Goal: Communication & Community: Answer question/provide support

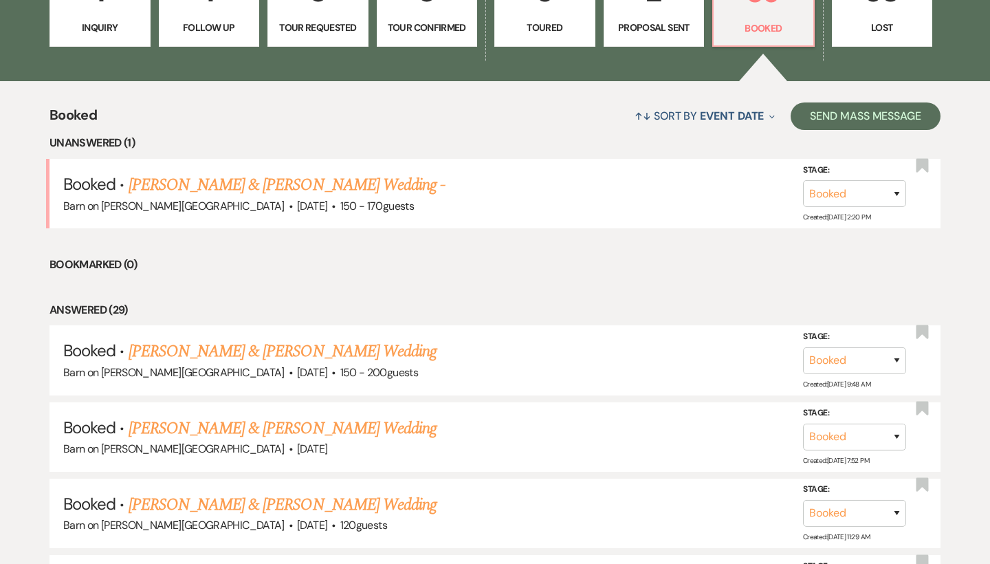
scroll to position [458, 0]
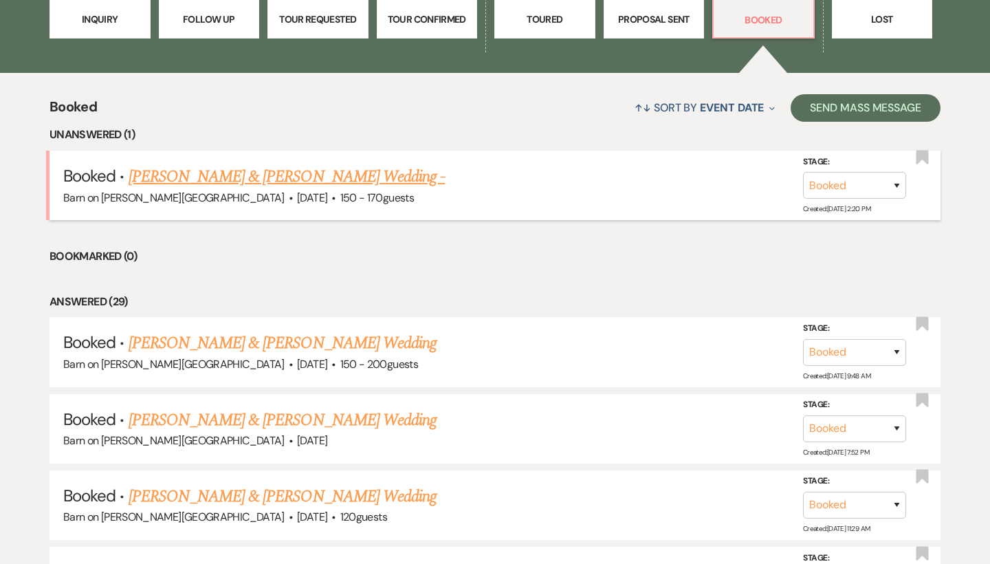
click at [372, 177] on link "[PERSON_NAME] & [PERSON_NAME] Wedding -" at bounding box center [287, 176] width 317 height 25
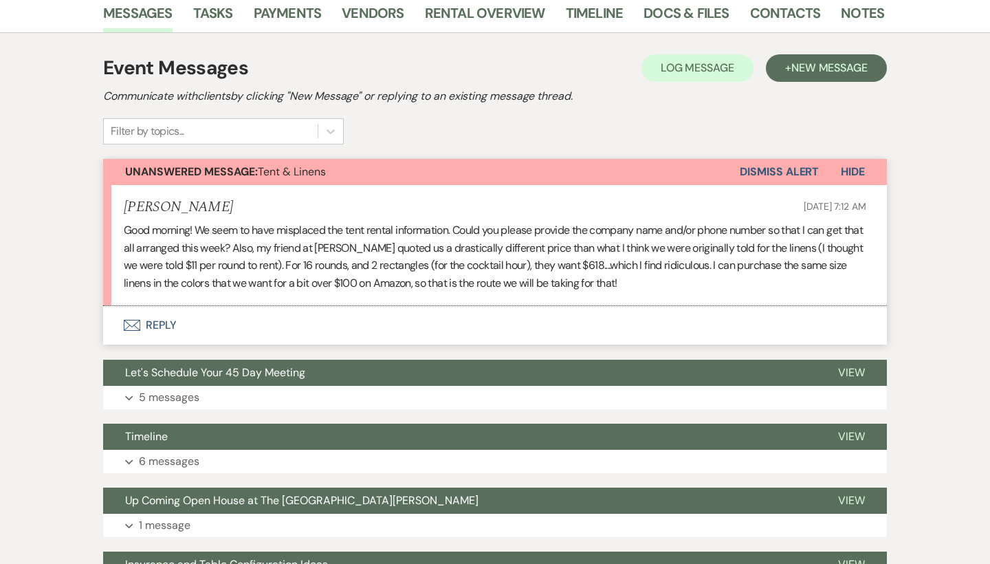
scroll to position [250, 0]
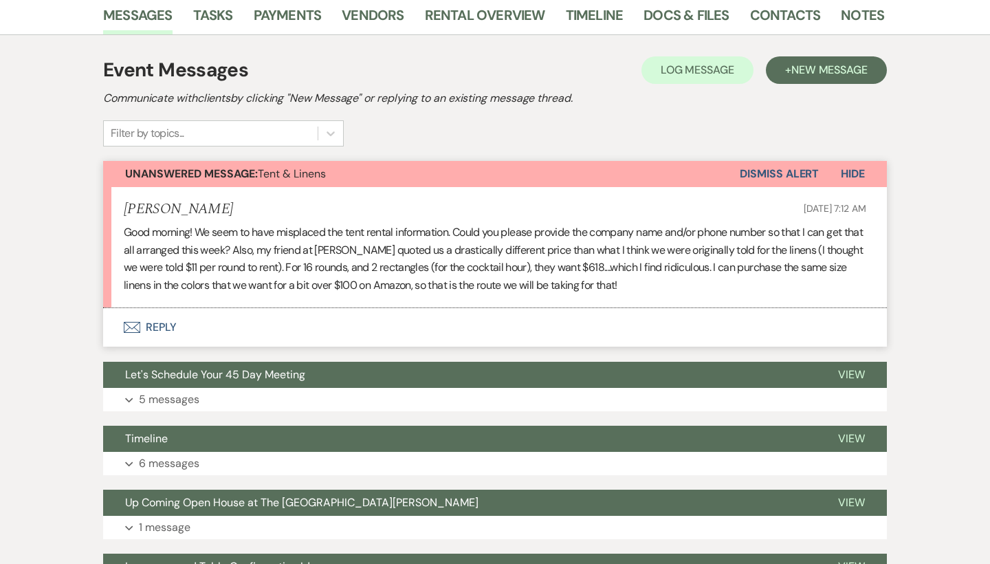
click at [171, 320] on button "Envelope Reply" at bounding box center [495, 327] width 784 height 39
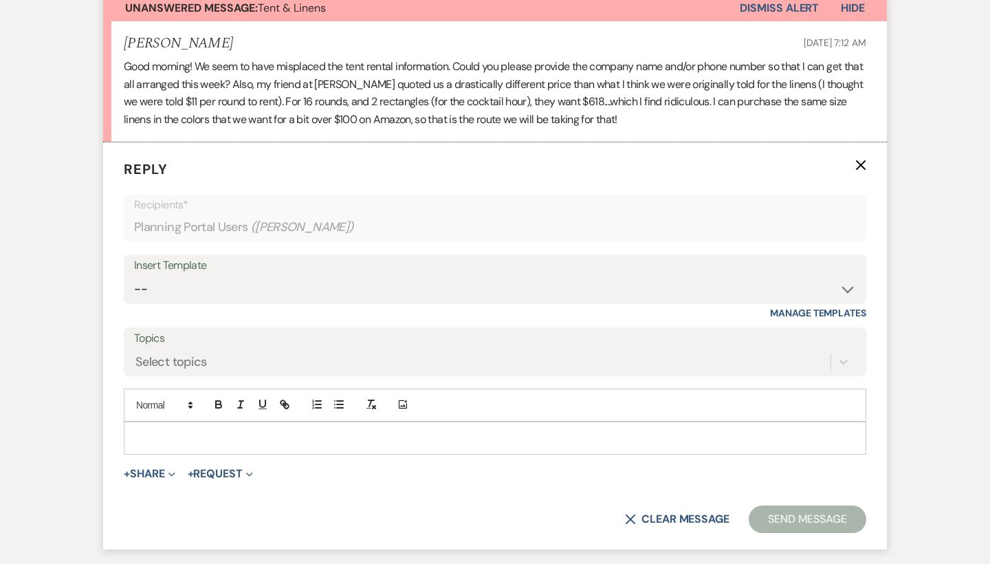
click at [189, 434] on p at bounding box center [495, 437] width 721 height 15
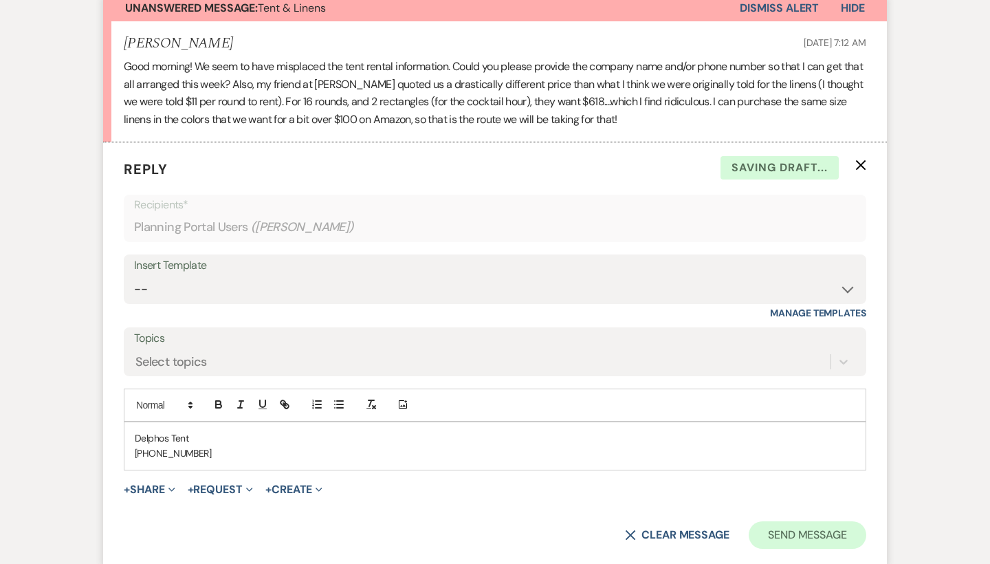
click at [809, 525] on button "Send Message" at bounding box center [808, 535] width 118 height 28
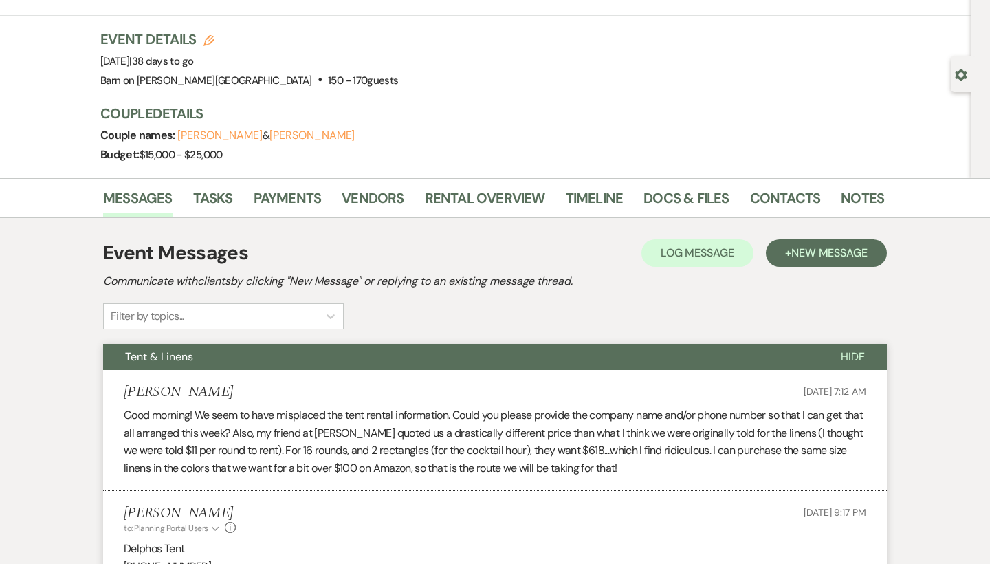
scroll to position [0, 0]
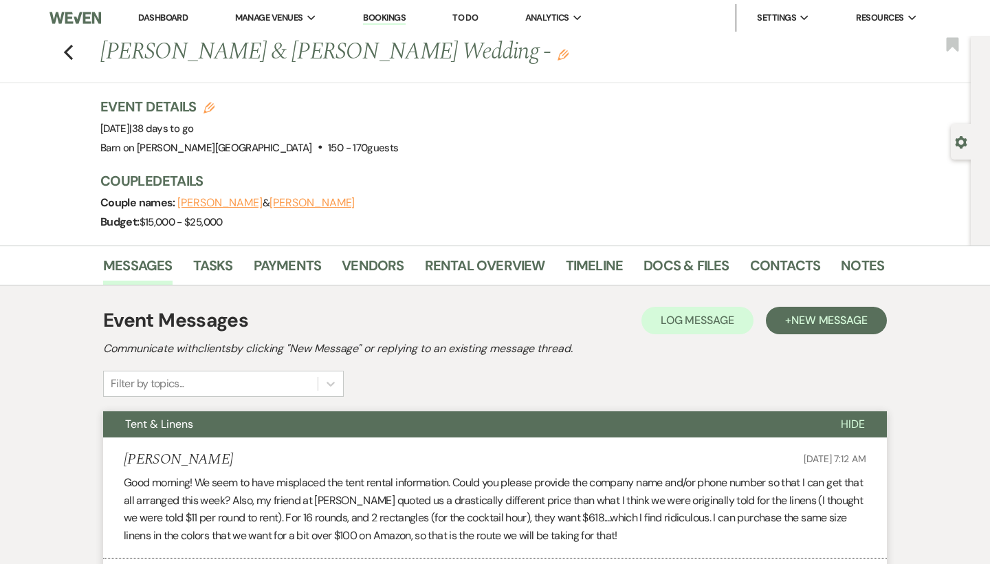
click at [855, 424] on span "Hide" at bounding box center [853, 424] width 24 height 14
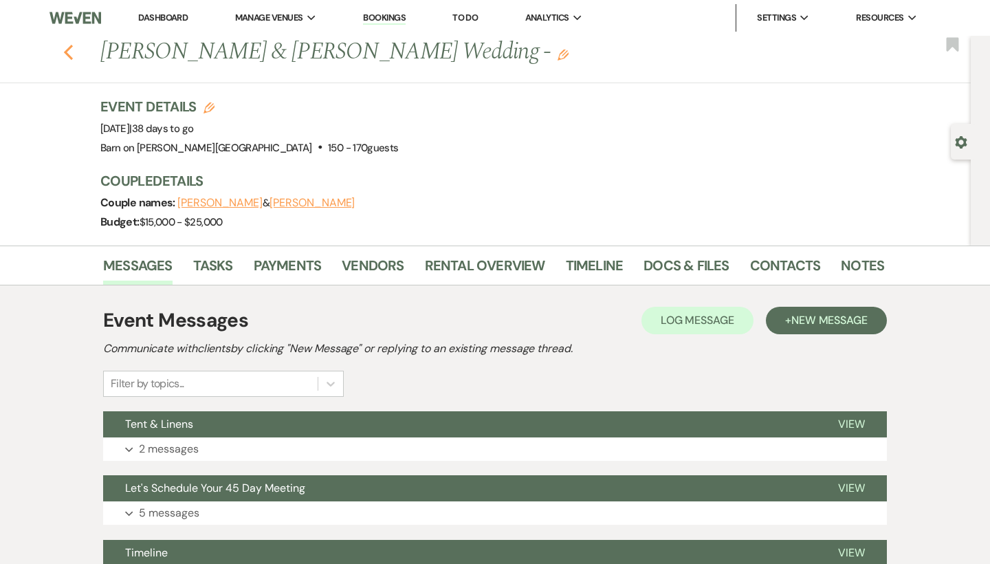
click at [73, 51] on icon "Previous" at bounding box center [68, 52] width 10 height 17
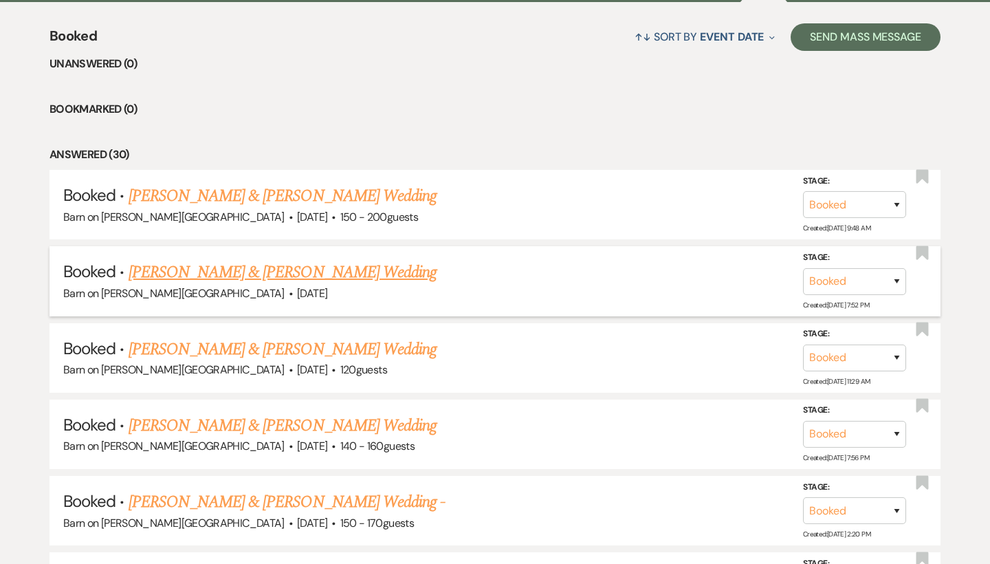
scroll to position [550, 0]
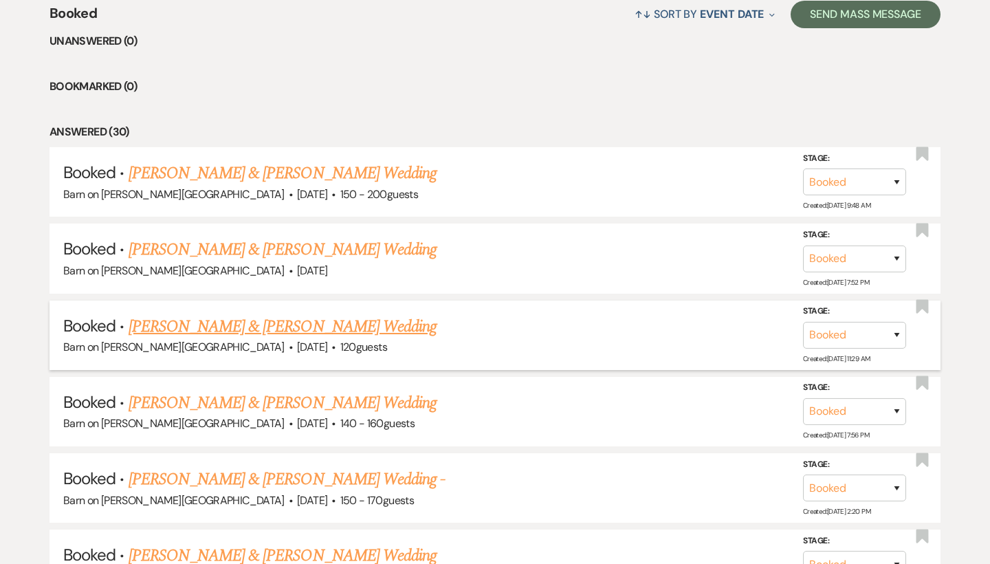
click at [219, 318] on link "[PERSON_NAME] & [PERSON_NAME] Wedding" at bounding box center [283, 326] width 308 height 25
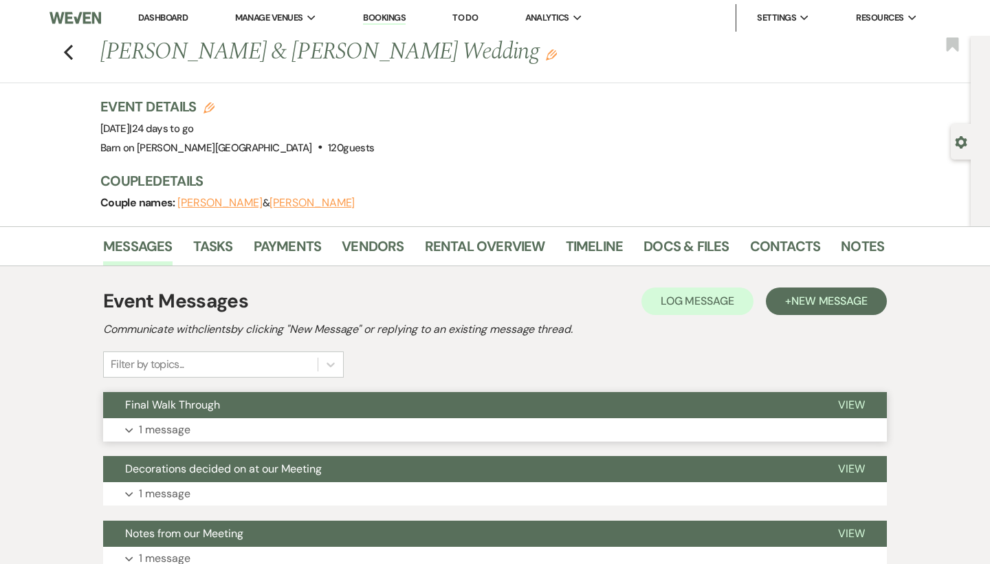
click at [855, 405] on span "View" at bounding box center [851, 404] width 27 height 14
click at [72, 57] on icon "Previous" at bounding box center [68, 52] width 10 height 17
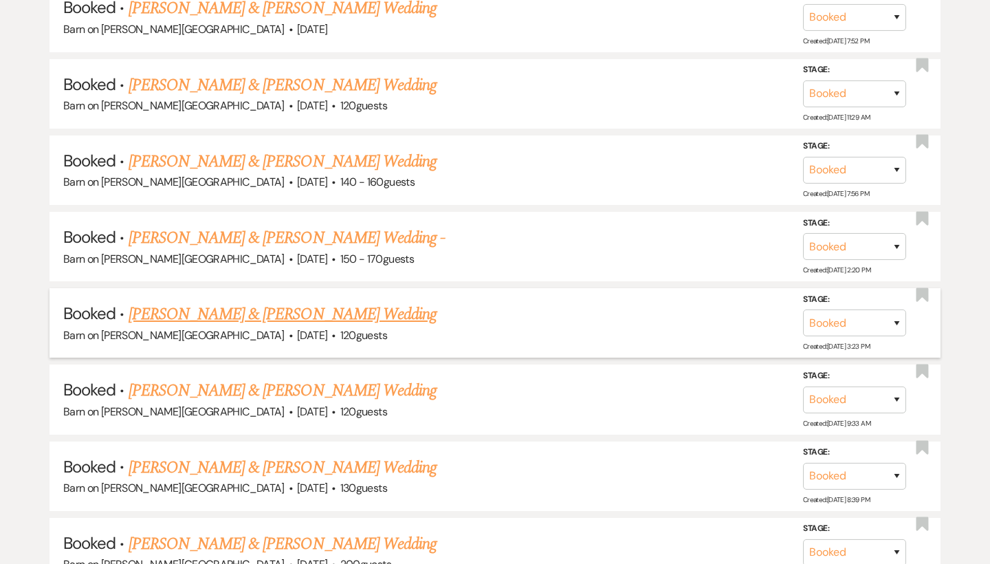
scroll to position [792, 0]
click at [283, 379] on link "[PERSON_NAME] & [PERSON_NAME] Wedding" at bounding box center [283, 389] width 308 height 25
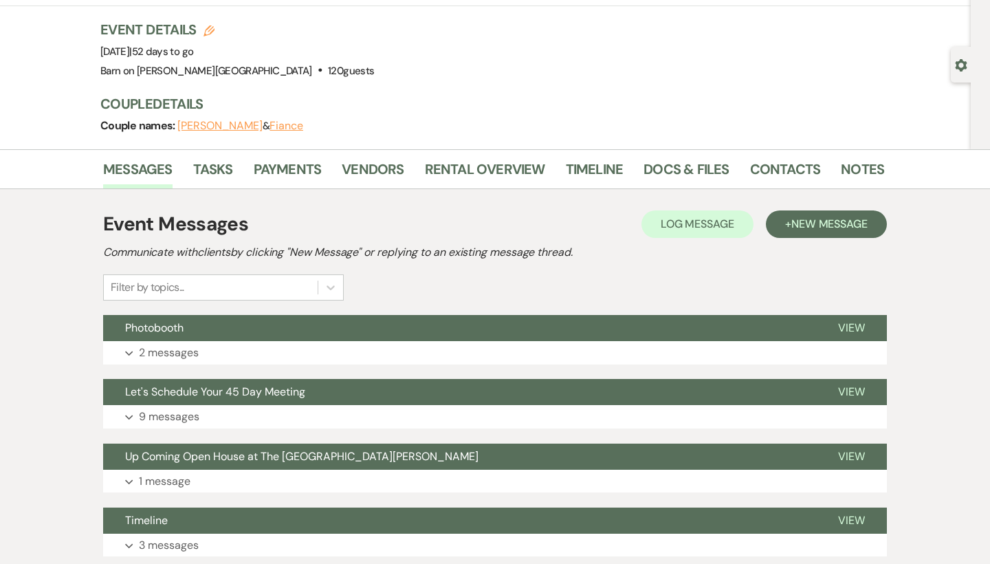
scroll to position [122, 0]
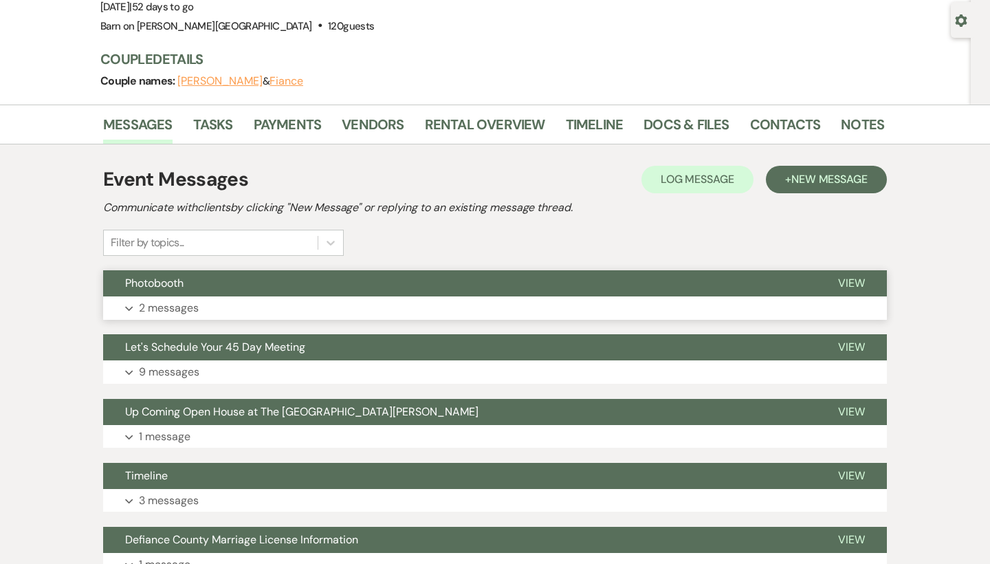
click at [850, 283] on span "View" at bounding box center [851, 283] width 27 height 14
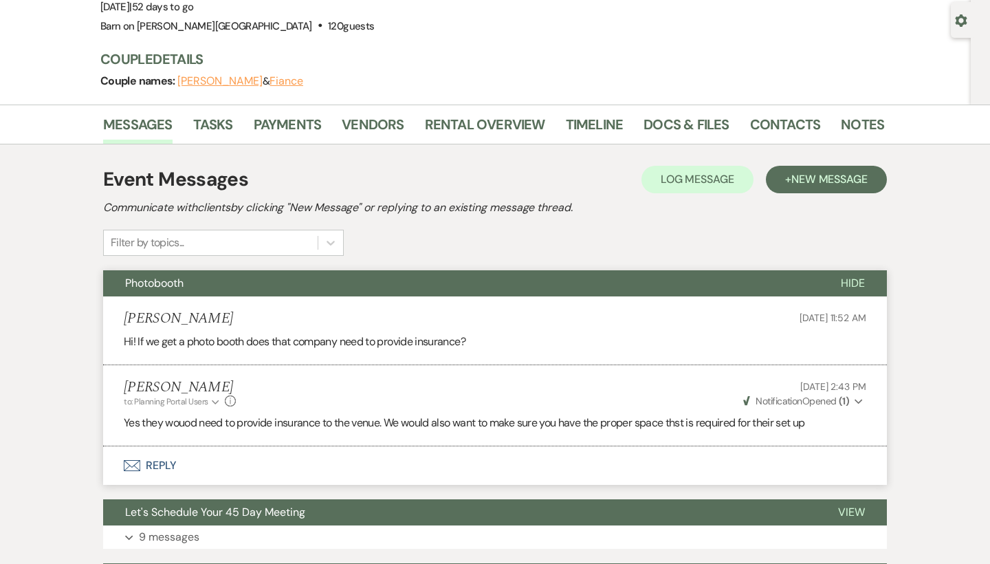
click at [855, 283] on span "Hide" at bounding box center [853, 283] width 24 height 14
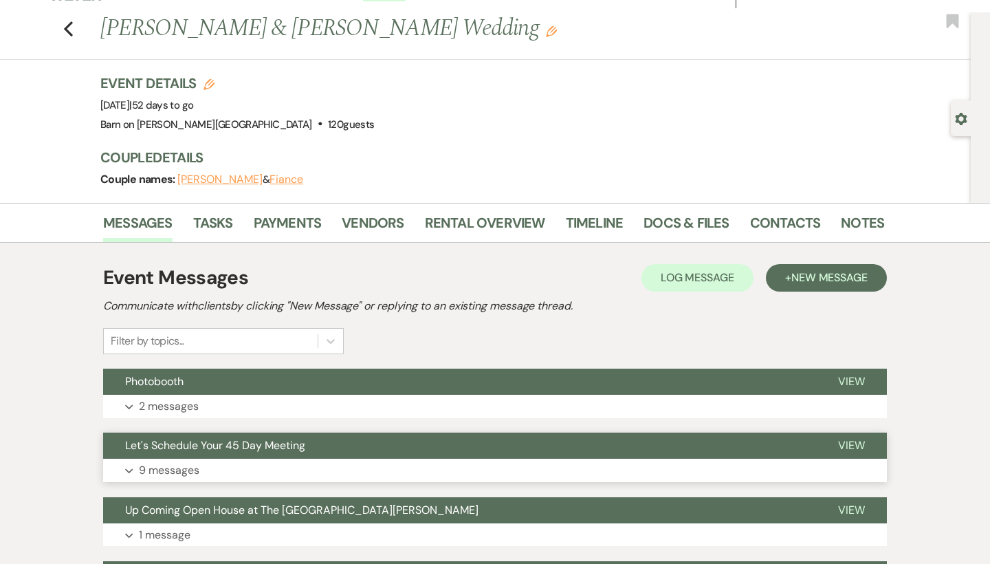
scroll to position [0, 0]
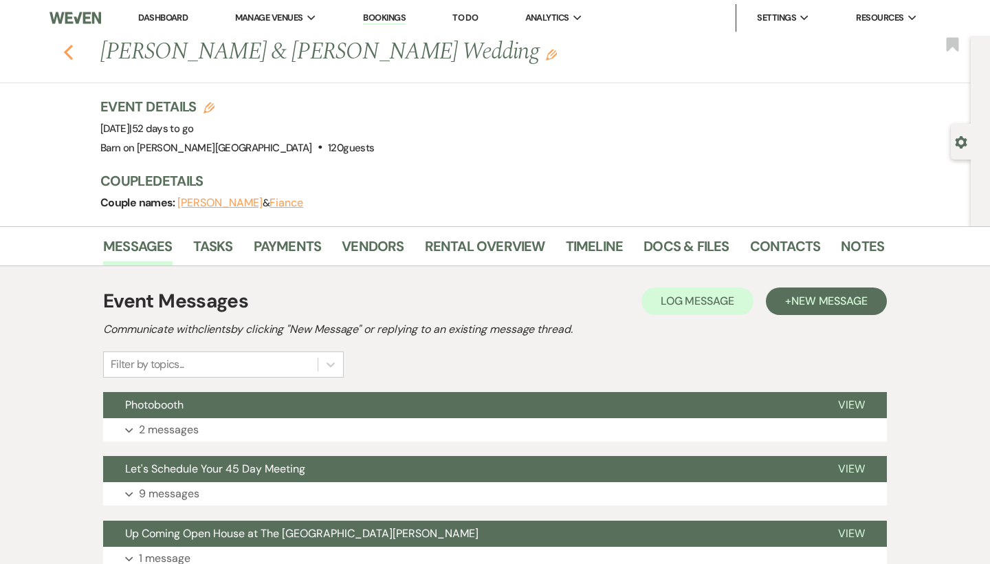
click at [69, 51] on icon "Previous" at bounding box center [68, 52] width 10 height 17
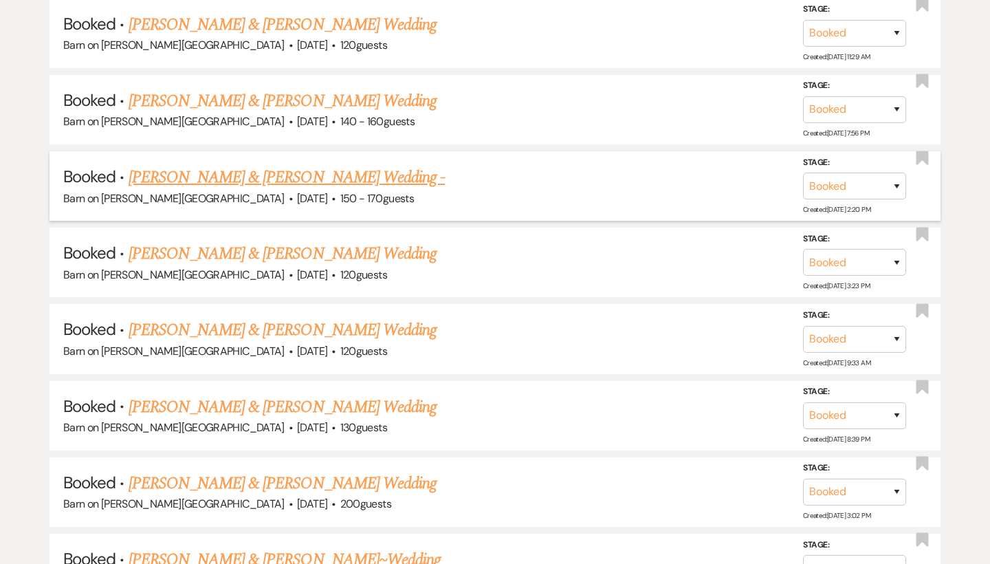
scroll to position [872, 0]
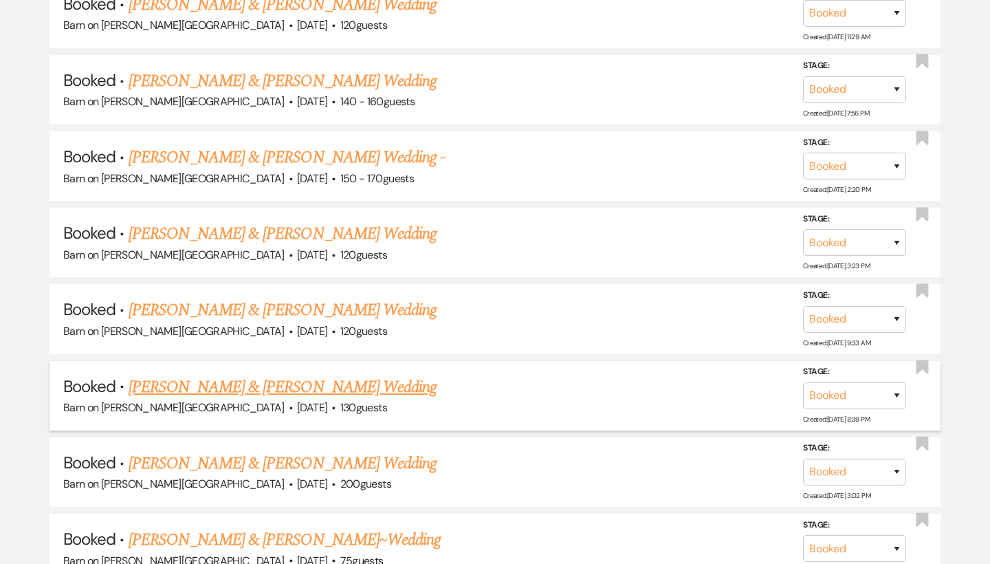
click at [155, 375] on link "[PERSON_NAME] & [PERSON_NAME] Wedding" at bounding box center [283, 387] width 308 height 25
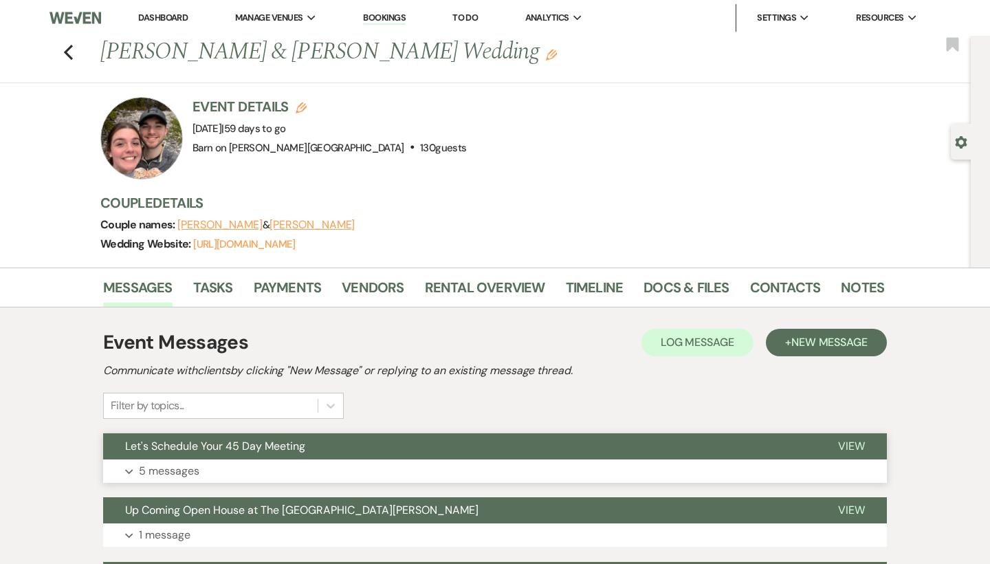
click at [854, 443] on span "View" at bounding box center [851, 446] width 27 height 14
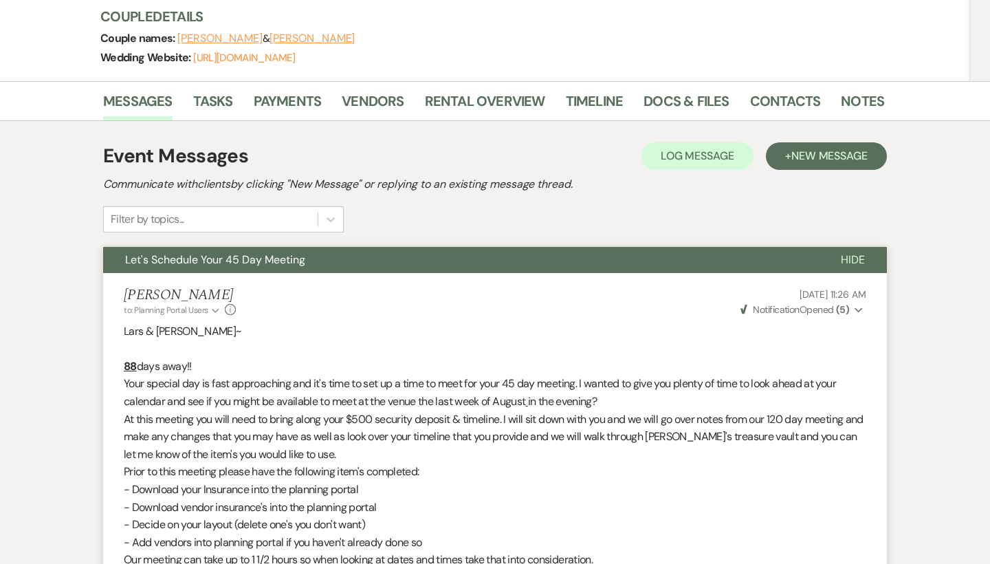
scroll to position [183, 0]
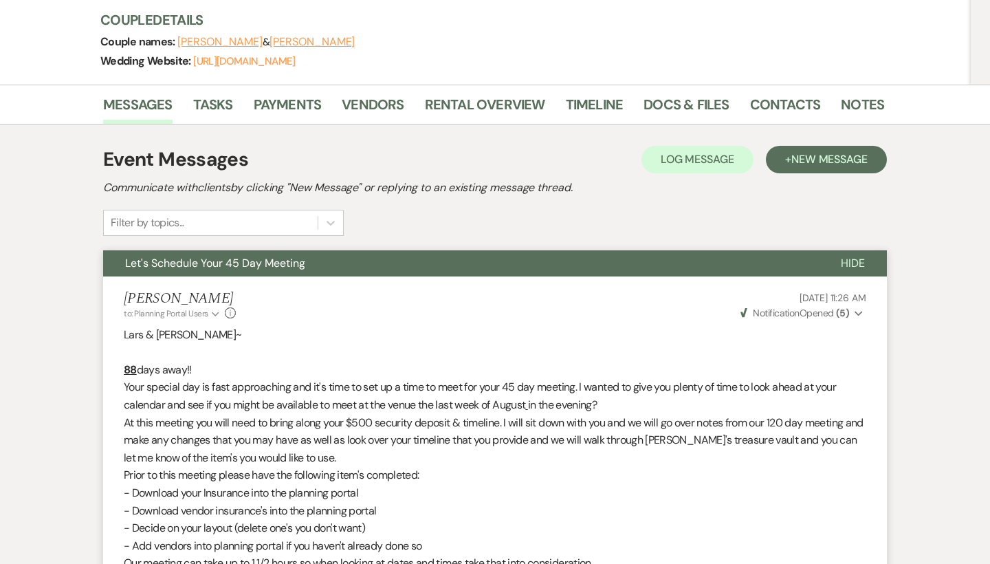
click at [860, 262] on span "Hide" at bounding box center [853, 263] width 24 height 14
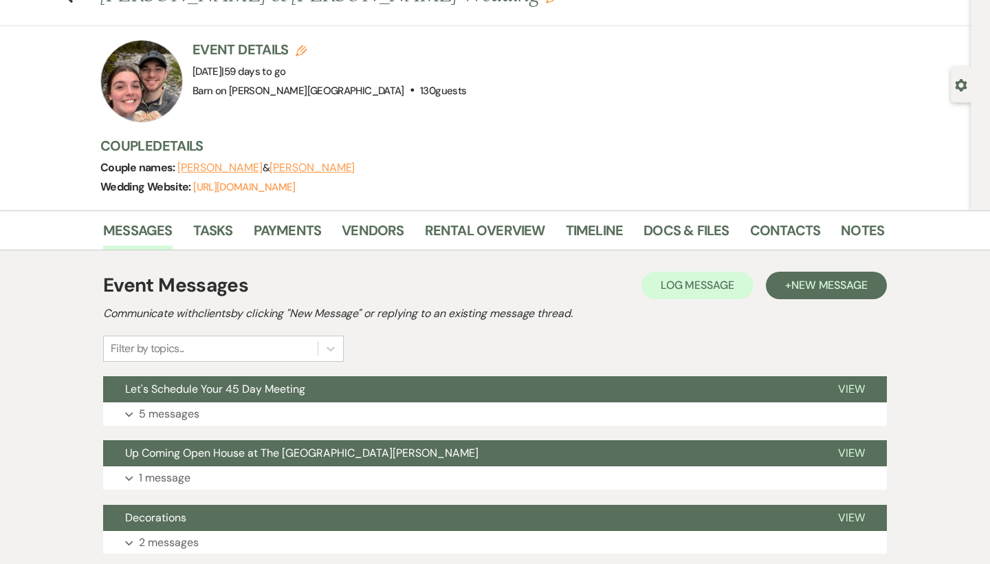
scroll to position [5, 0]
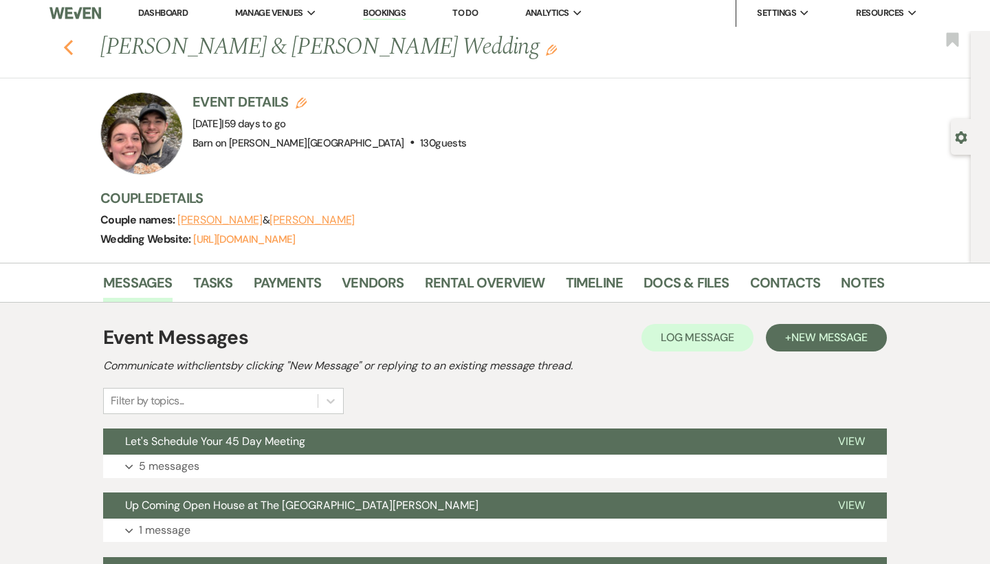
click at [67, 50] on use "button" at bounding box center [68, 47] width 9 height 15
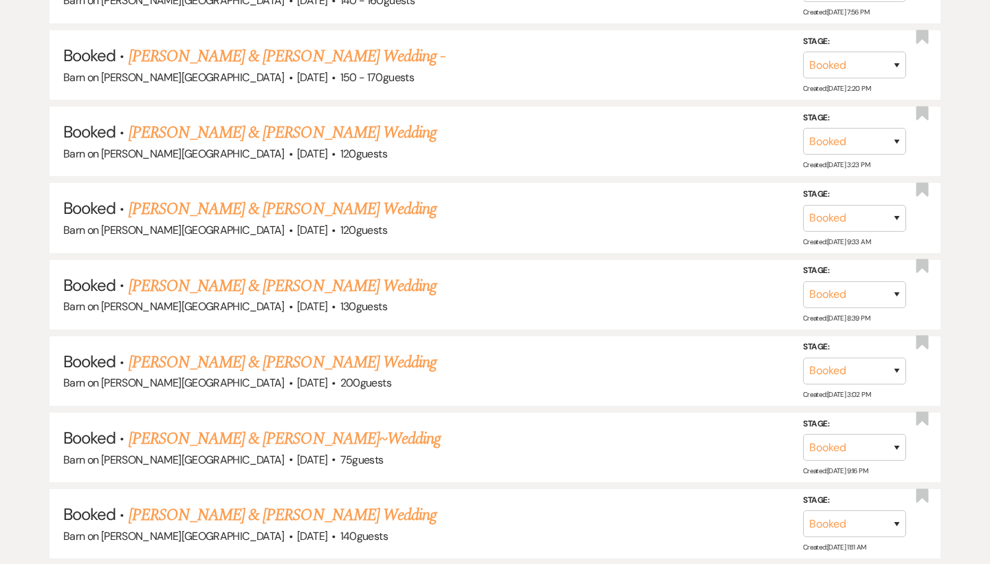
scroll to position [977, 0]
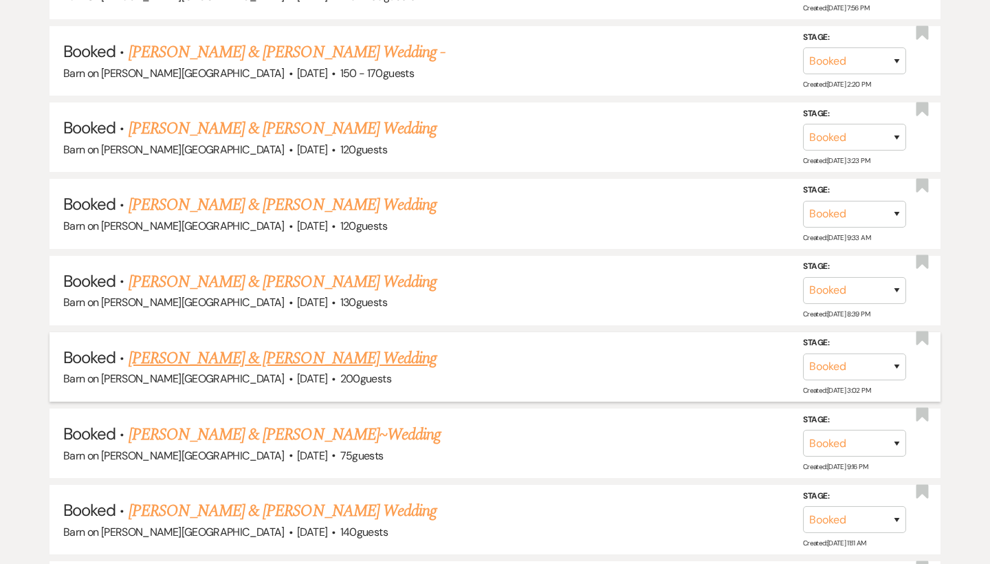
click at [138, 346] on link "[PERSON_NAME] & [PERSON_NAME] Wedding" at bounding box center [283, 358] width 308 height 25
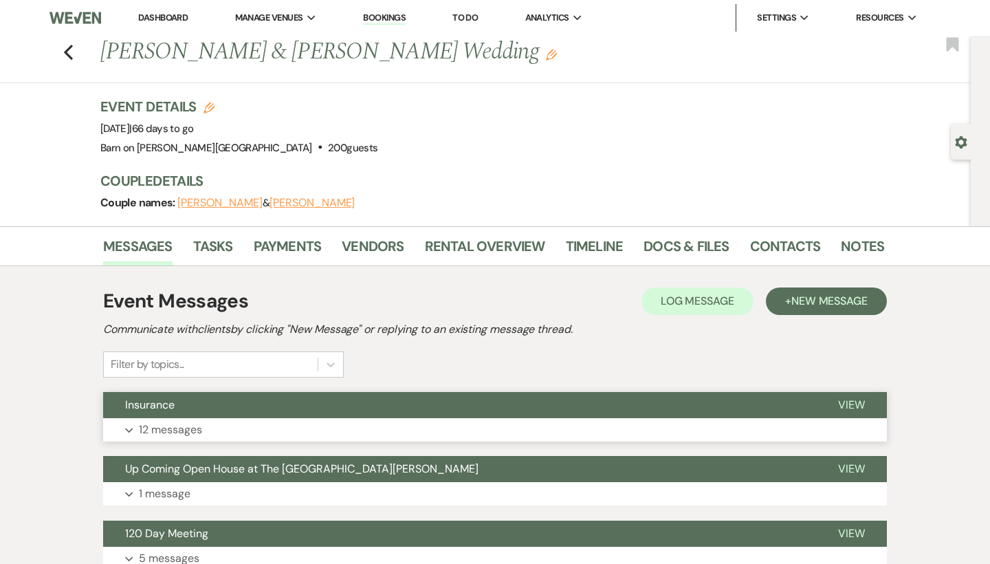
click at [859, 400] on span "View" at bounding box center [851, 404] width 27 height 14
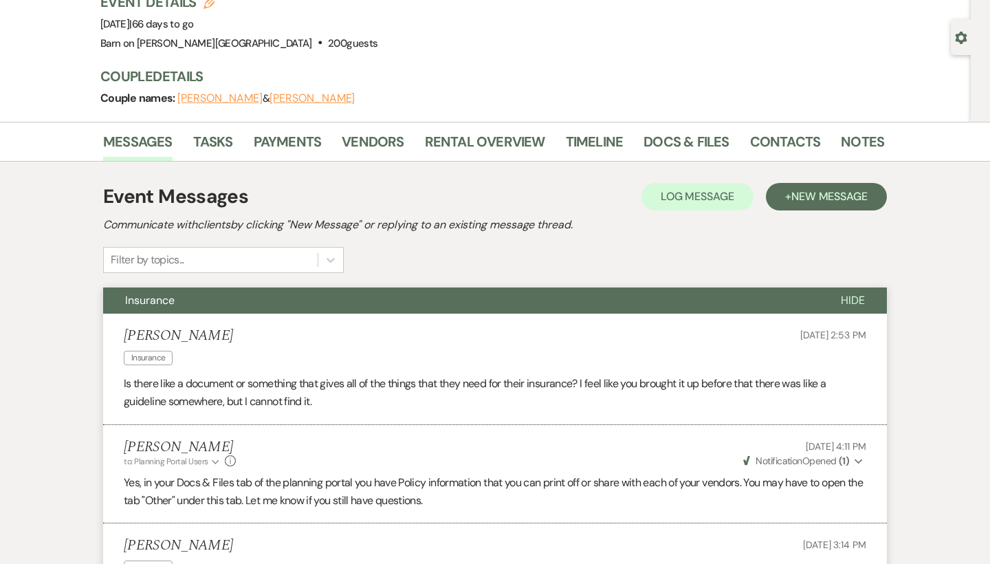
scroll to position [85, 0]
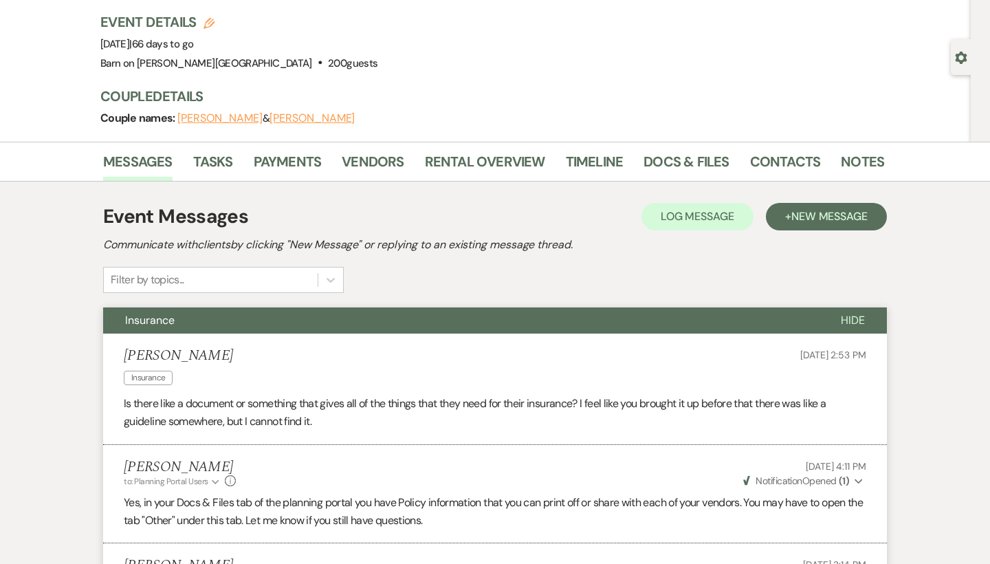
click at [860, 324] on span "Hide" at bounding box center [853, 320] width 24 height 14
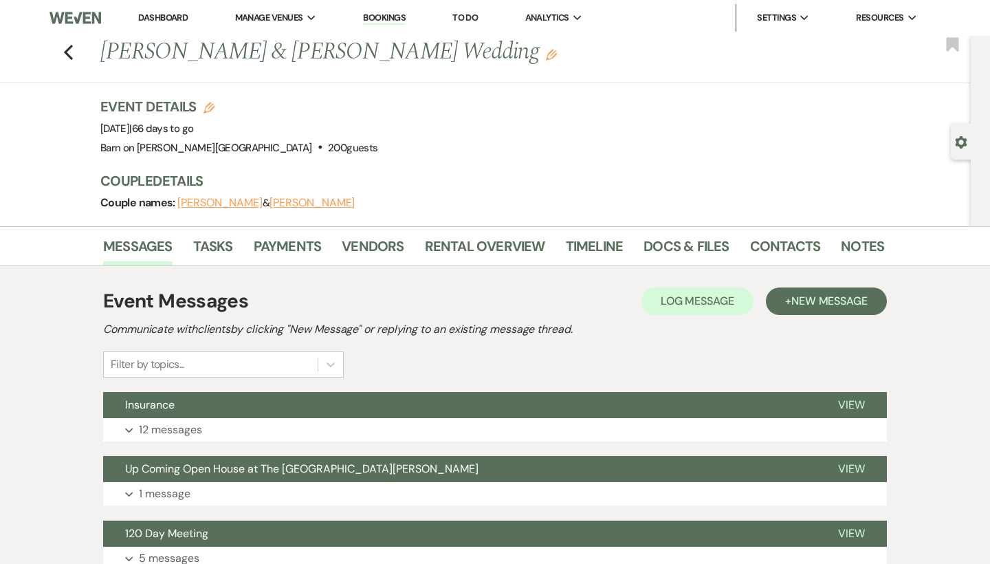
scroll to position [0, 0]
click at [69, 47] on use "button" at bounding box center [68, 52] width 9 height 15
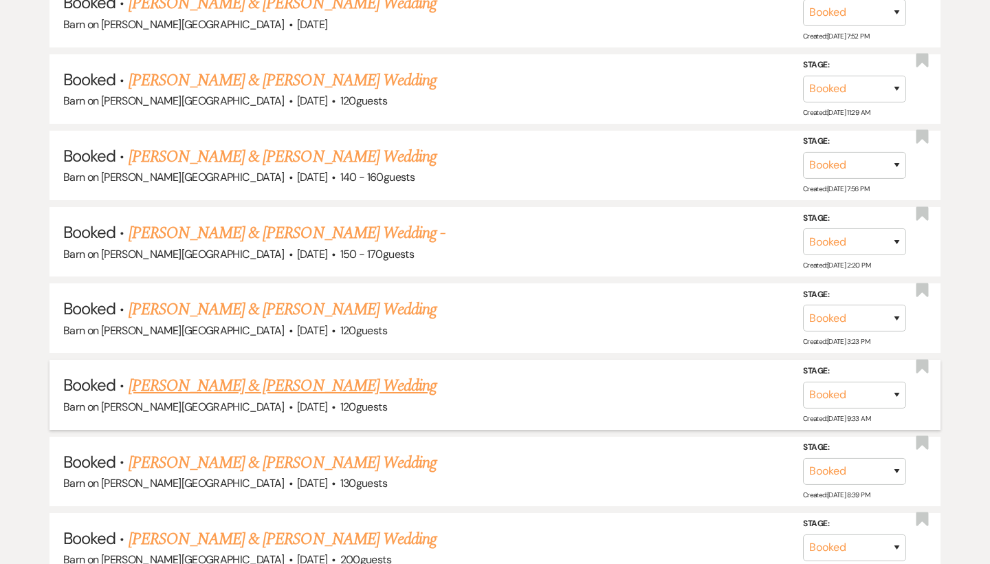
scroll to position [790, 0]
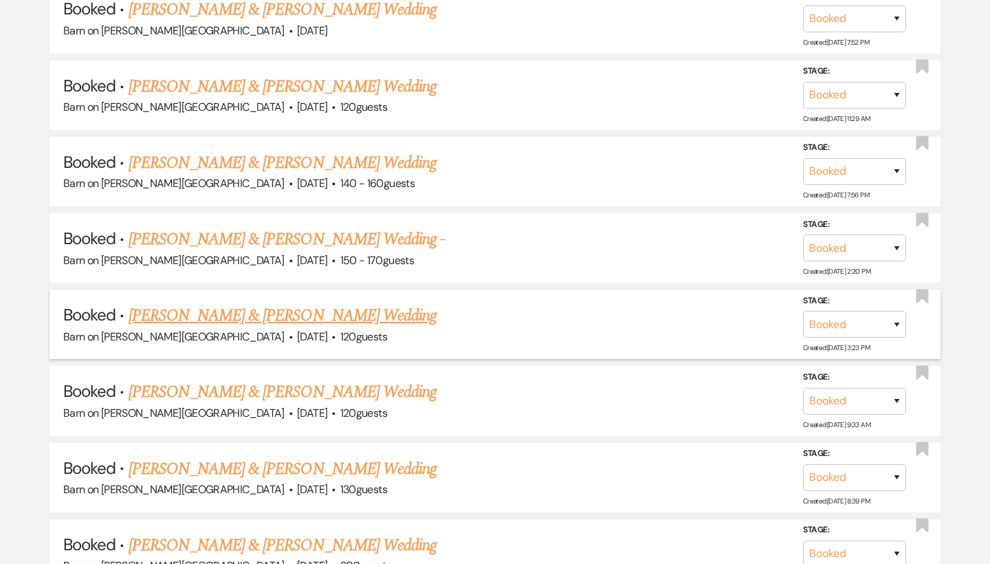
click at [141, 303] on link "[PERSON_NAME] & [PERSON_NAME] Wedding" at bounding box center [283, 315] width 308 height 25
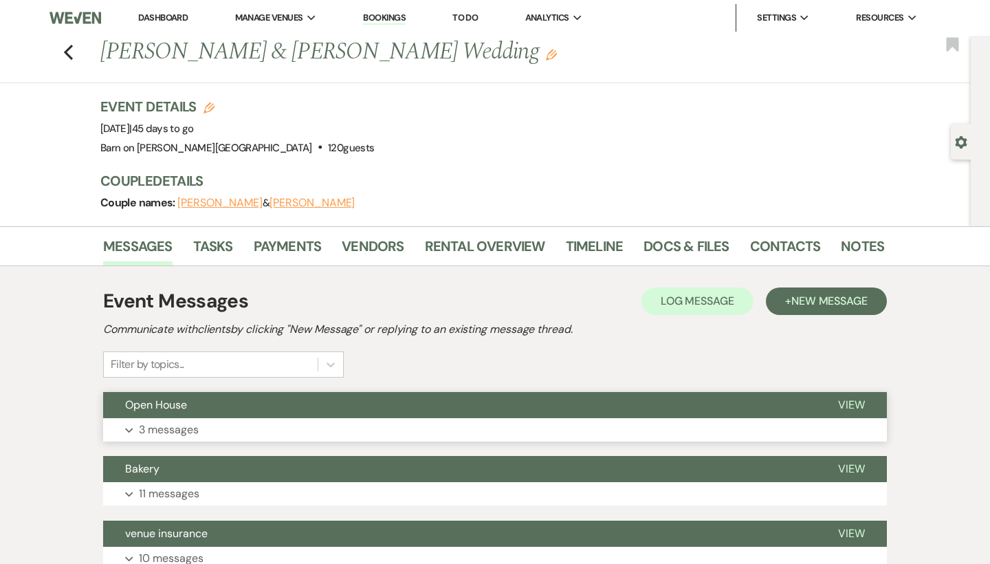
click at [866, 404] on button "View" at bounding box center [851, 405] width 71 height 26
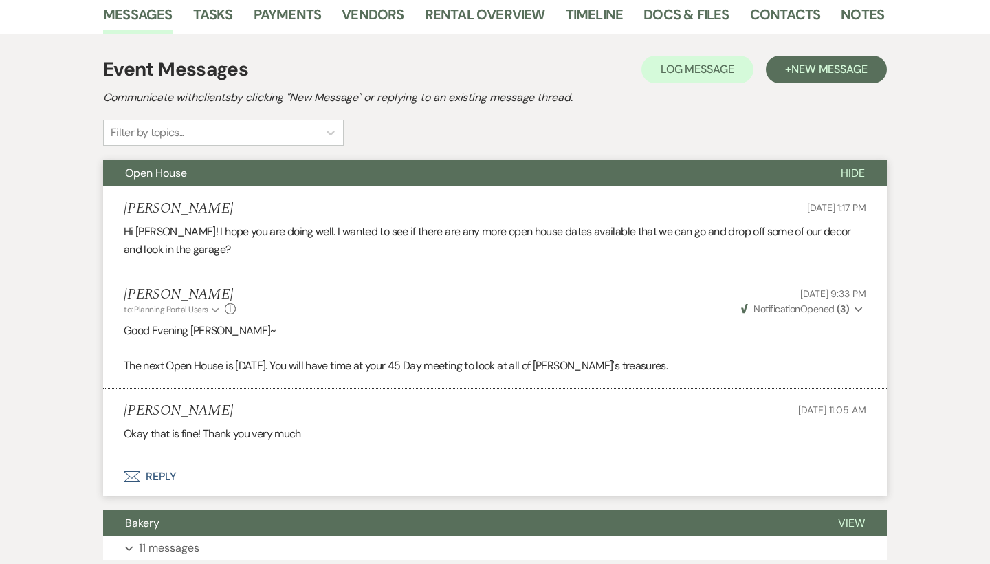
scroll to position [238, 0]
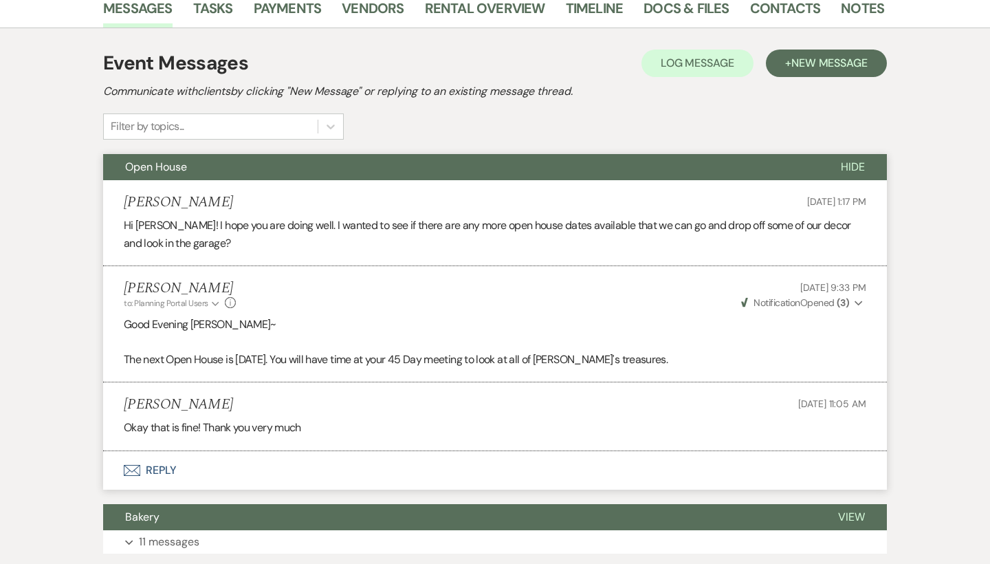
click at [859, 168] on span "Hide" at bounding box center [853, 167] width 24 height 14
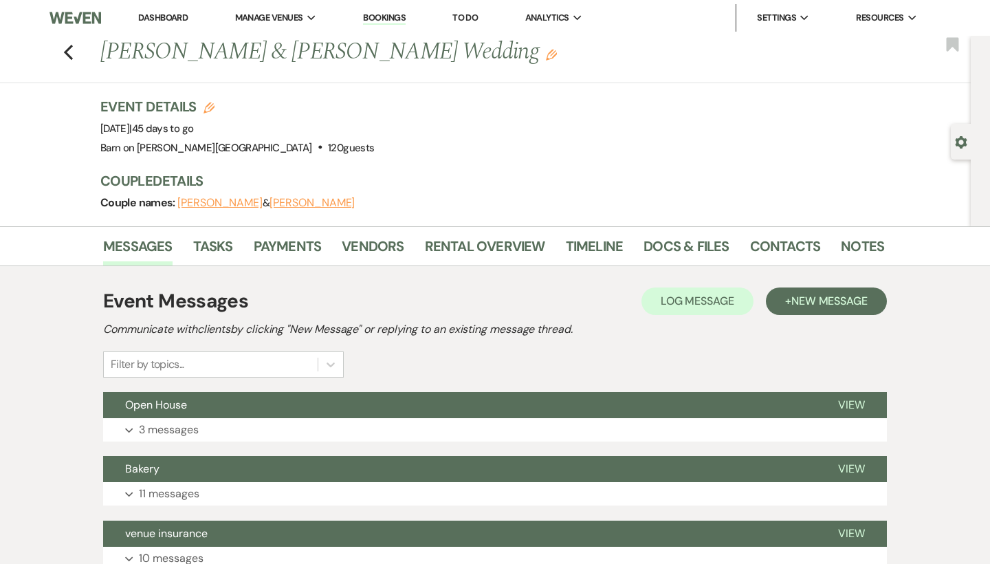
scroll to position [0, 0]
click at [71, 54] on icon "Previous" at bounding box center [68, 52] width 10 height 17
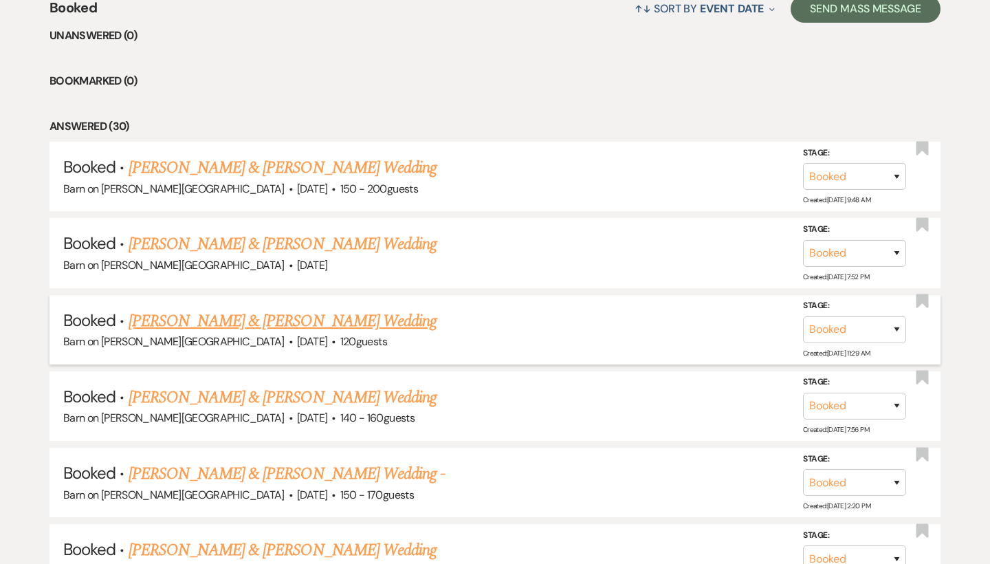
scroll to position [542, 0]
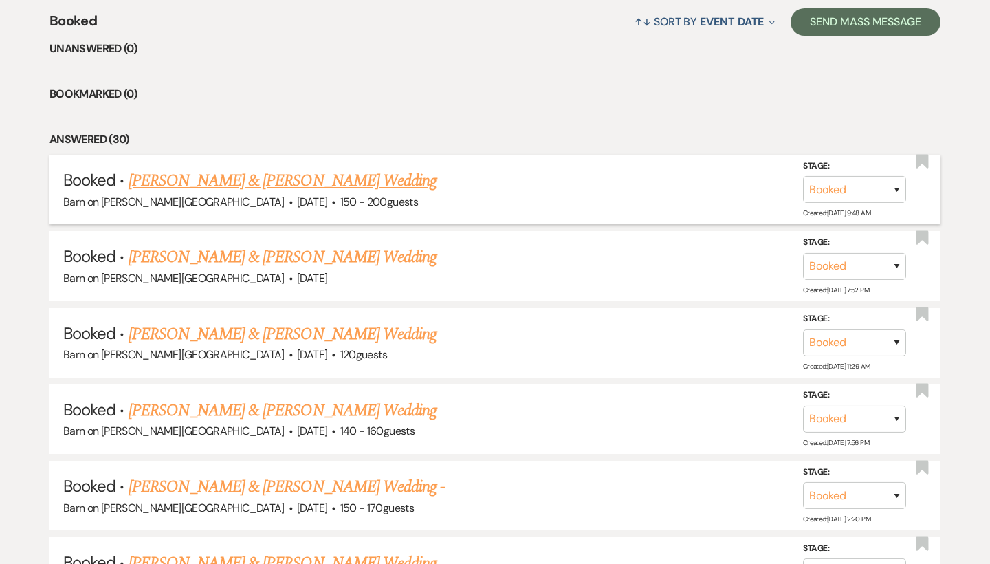
click at [150, 177] on link "[PERSON_NAME] & [PERSON_NAME] Wedding" at bounding box center [283, 180] width 308 height 25
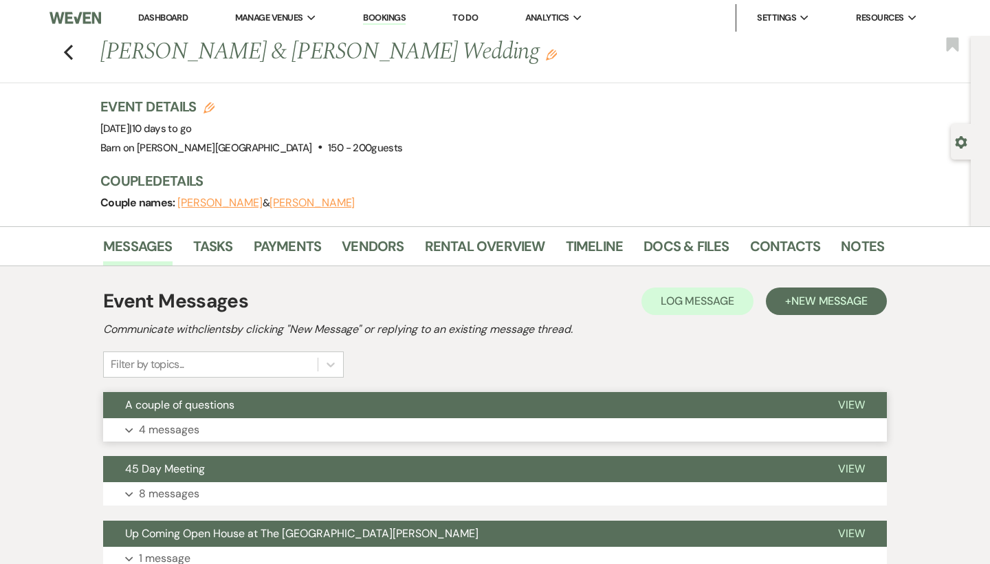
click at [861, 400] on span "View" at bounding box center [851, 404] width 27 height 14
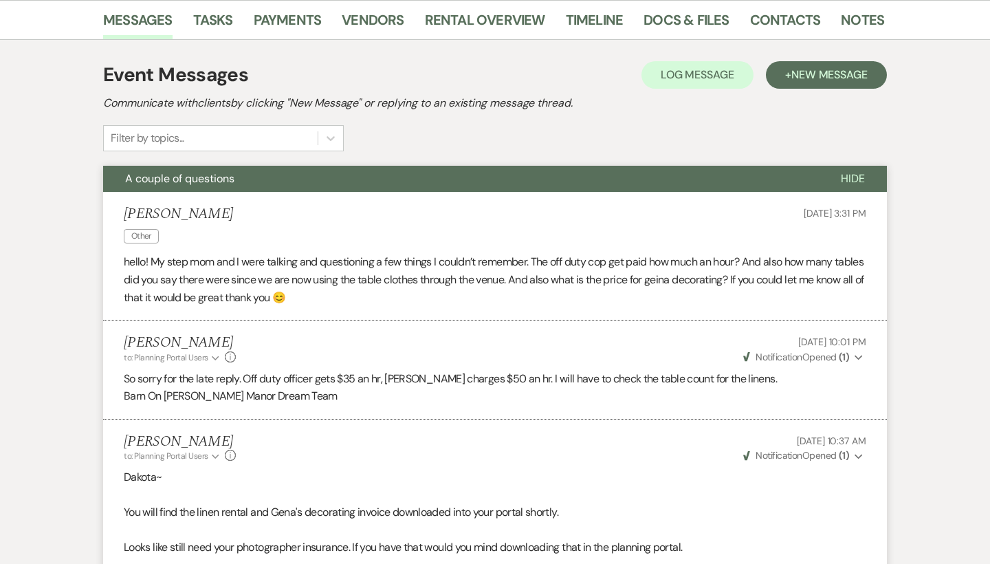
scroll to position [87, 0]
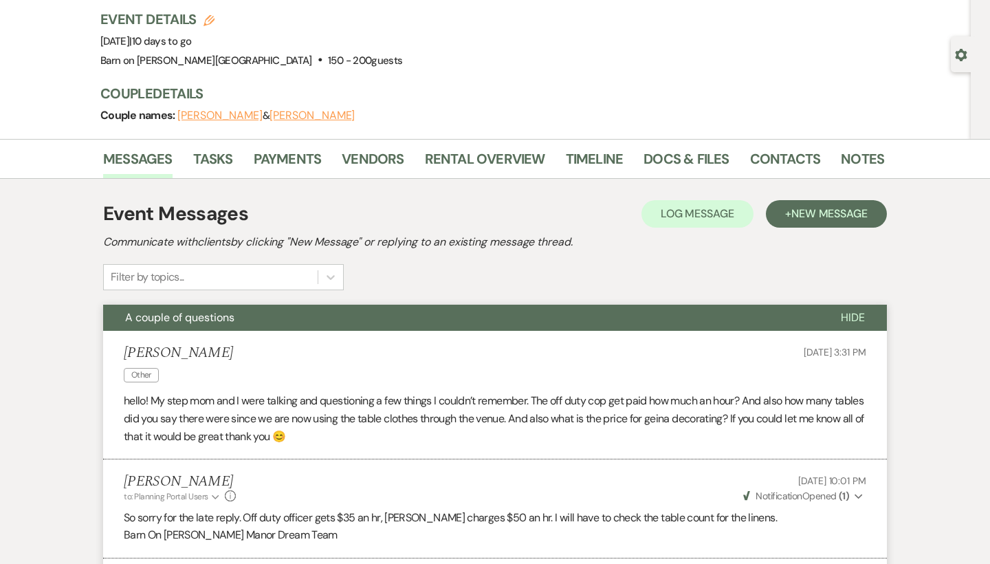
click at [864, 314] on span "Hide" at bounding box center [853, 317] width 24 height 14
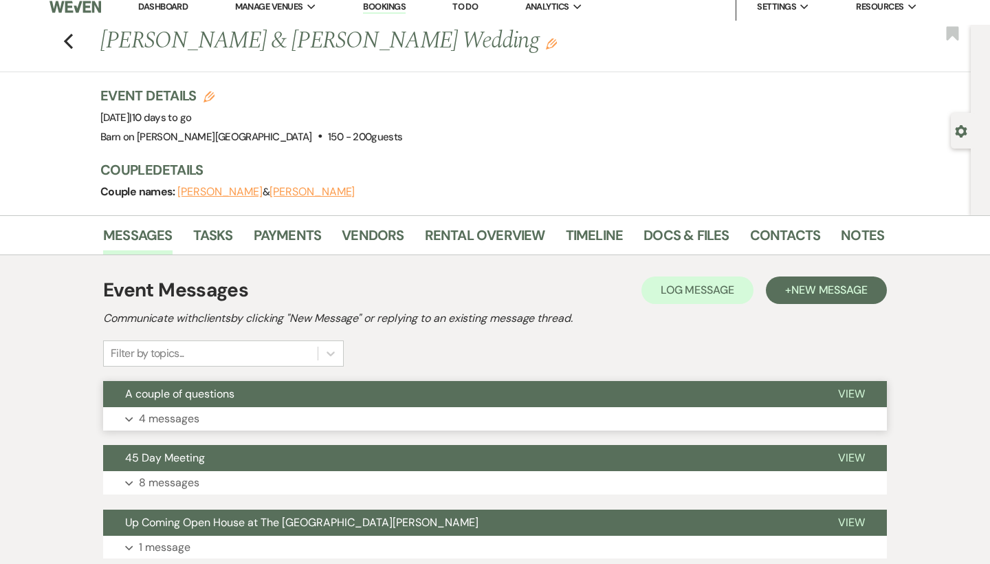
scroll to position [0, 0]
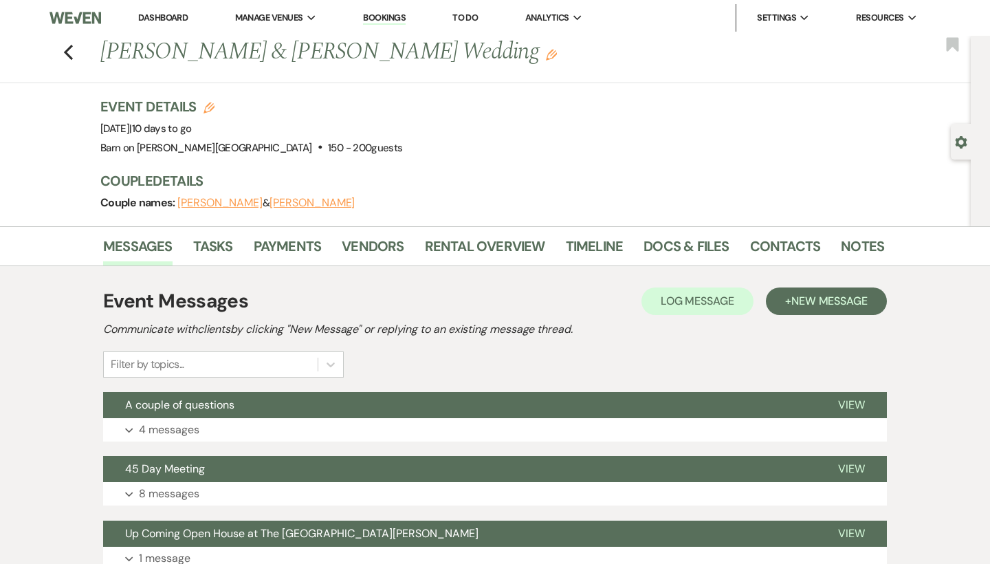
click at [74, 54] on div "Previous Dakota Sensabaugh & Austin Keeran's Wedding Edit Bookmark" at bounding box center [482, 59] width 978 height 47
click at [69, 54] on icon "Previous" at bounding box center [68, 52] width 10 height 17
